Goal: Task Accomplishment & Management: Use online tool/utility

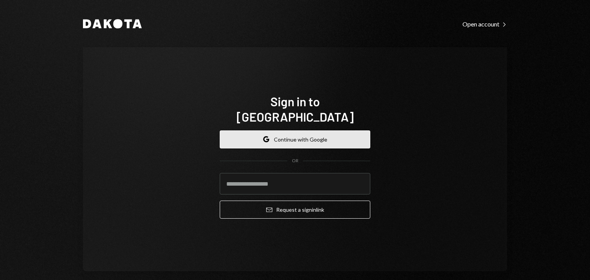
click at [299, 131] on button "Google Continue with Google" at bounding box center [295, 140] width 151 height 18
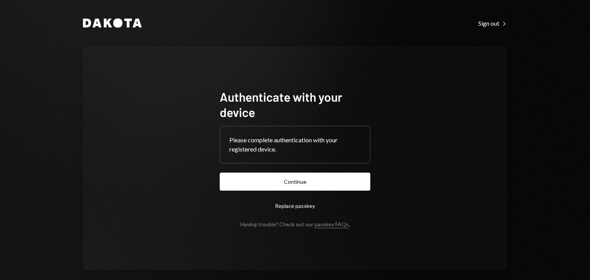
click at [277, 112] on h1 "Authenticate with your device" at bounding box center [295, 104] width 151 height 31
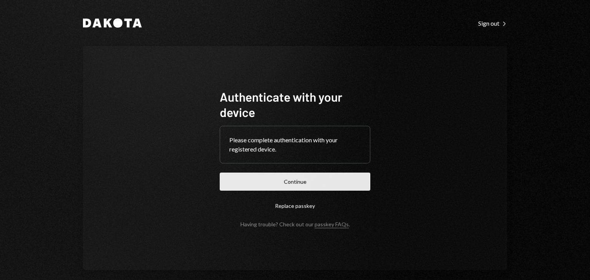
click at [292, 184] on button "Continue" at bounding box center [295, 182] width 151 height 18
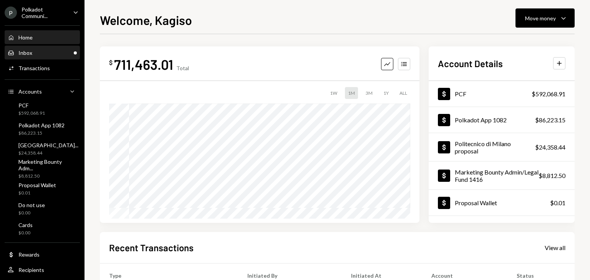
click at [33, 54] on div "Inbox Inbox" at bounding box center [42, 53] width 69 height 7
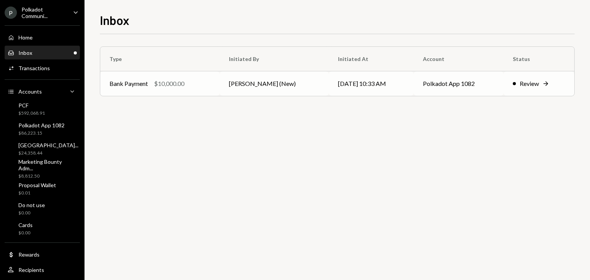
click at [265, 72] on td "[PERSON_NAME] (New)" at bounding box center [274, 83] width 109 height 25
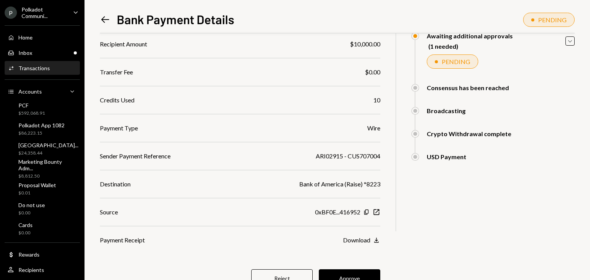
scroll to position [114, 0]
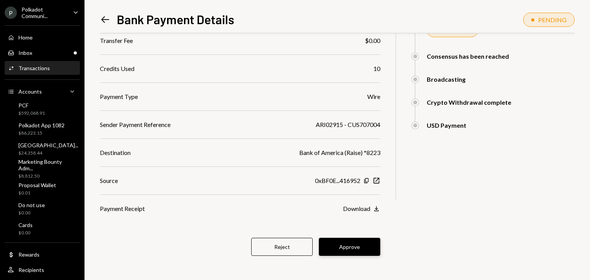
click at [348, 245] on button "Approve" at bounding box center [349, 247] width 61 height 18
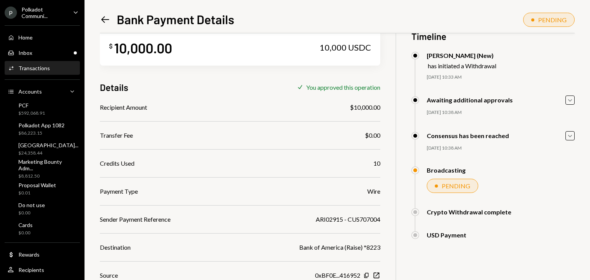
scroll to position [0, 0]
